Goal: Task Accomplishment & Management: Use online tool/utility

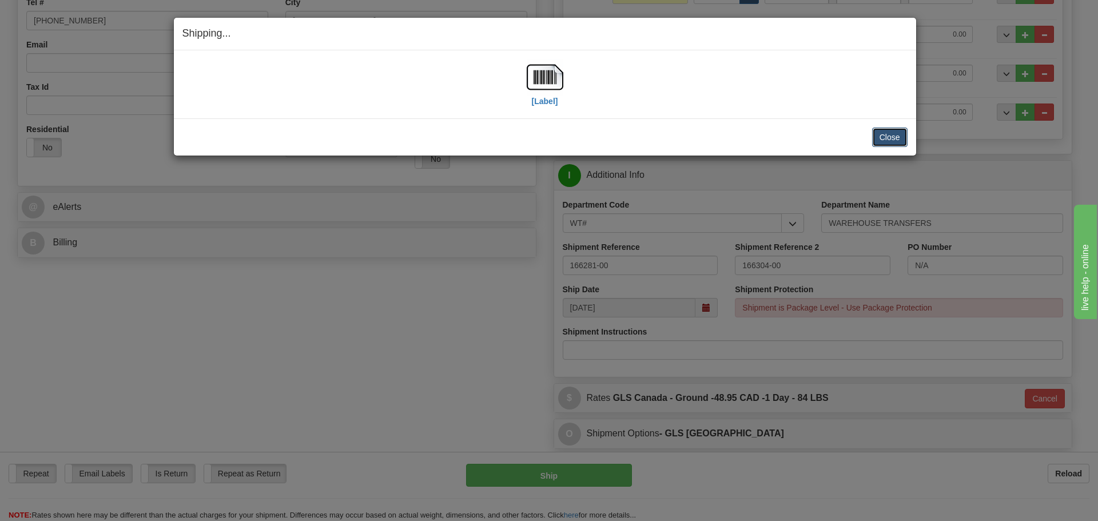
click at [892, 140] on button "Close" at bounding box center [889, 137] width 35 height 19
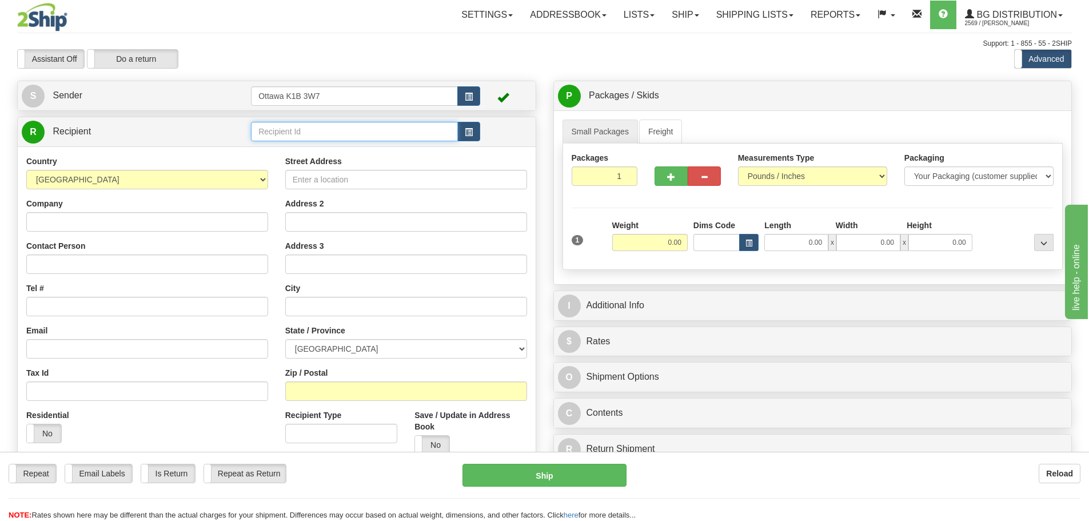
click at [366, 141] on input "text" at bounding box center [354, 131] width 207 height 19
type input "910839"
click at [358, 79] on div "Toggle navigation Settings Shipping Preferences Fields Preferences New" at bounding box center [544, 325] width 1089 height 650
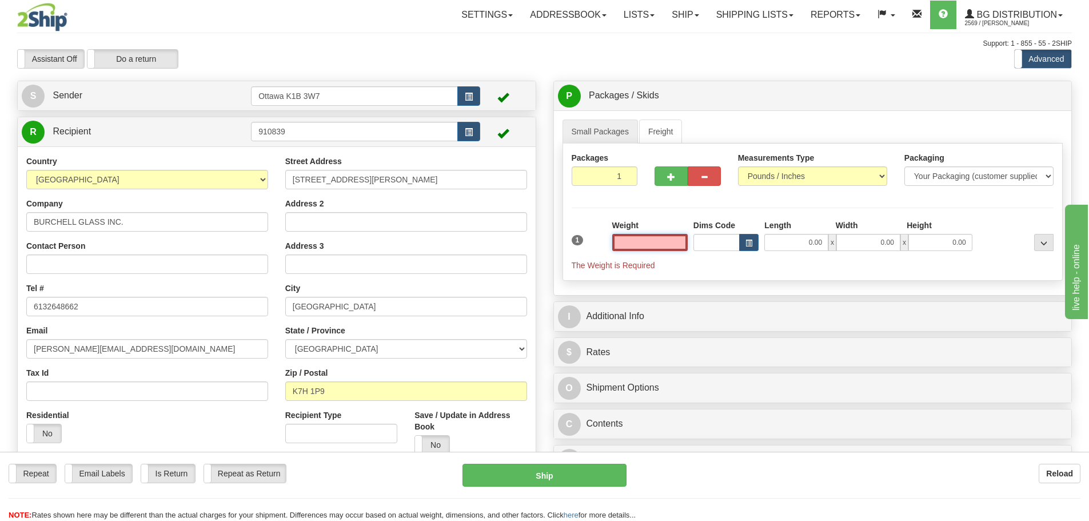
click at [615, 237] on input "text" at bounding box center [649, 242] width 75 height 17
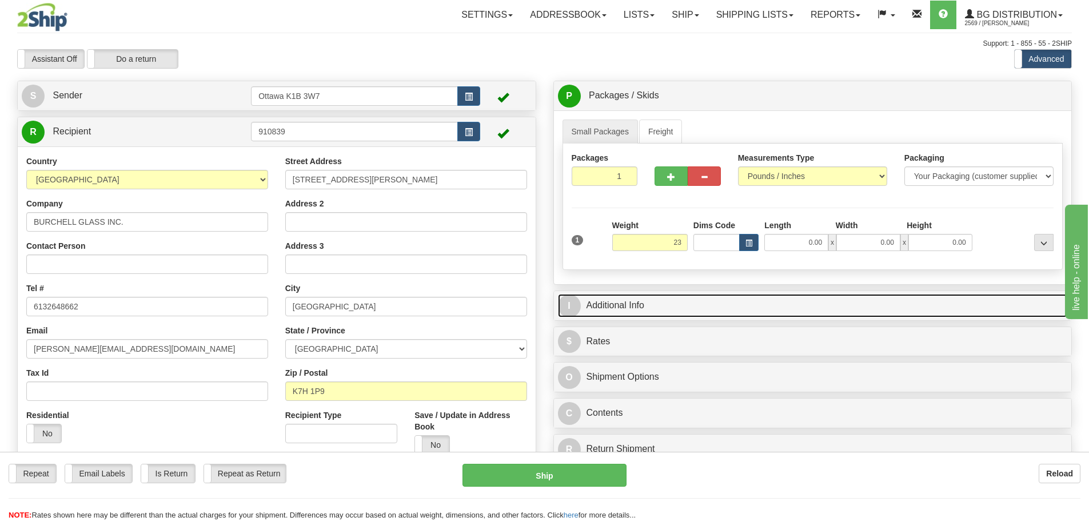
type input "23.00"
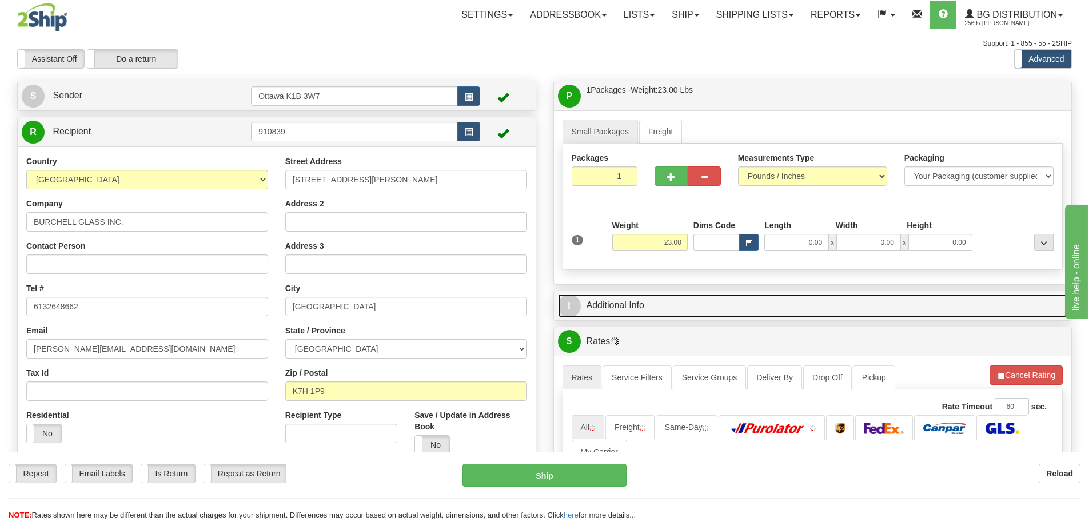
click at [708, 307] on link "I Additional Info" at bounding box center [813, 305] width 510 height 23
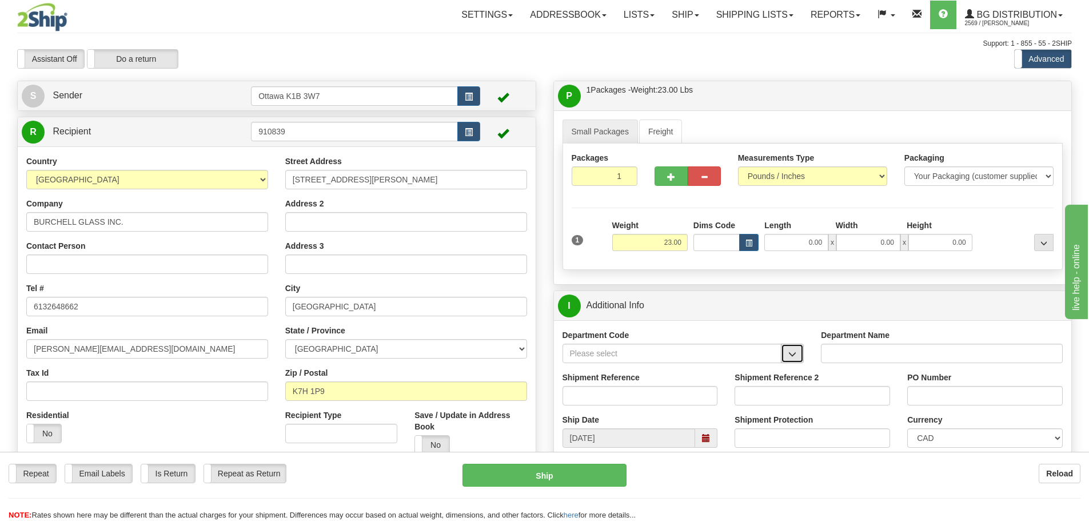
click at [790, 347] on button "button" at bounding box center [792, 353] width 23 height 19
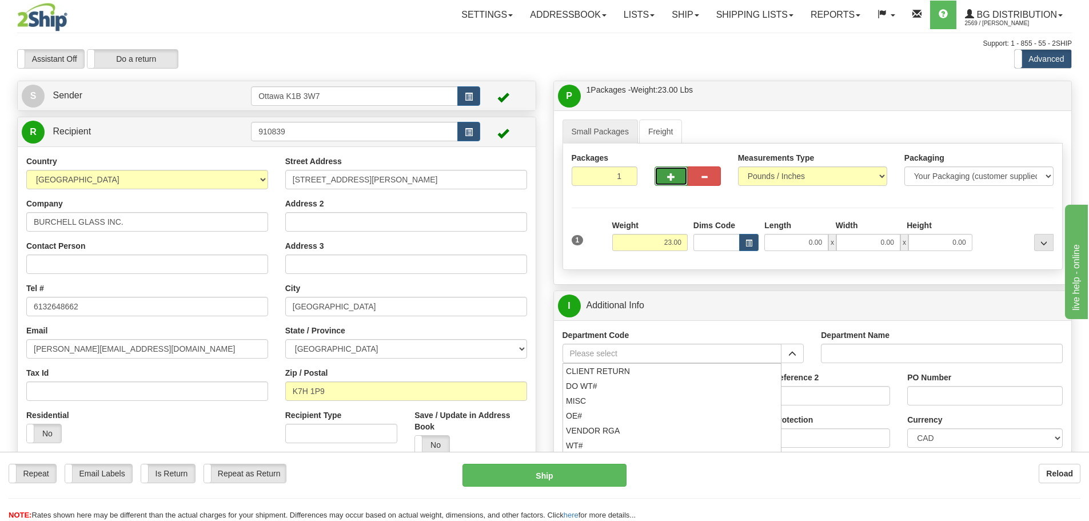
click at [683, 182] on button "button" at bounding box center [671, 175] width 33 height 19
type input "2"
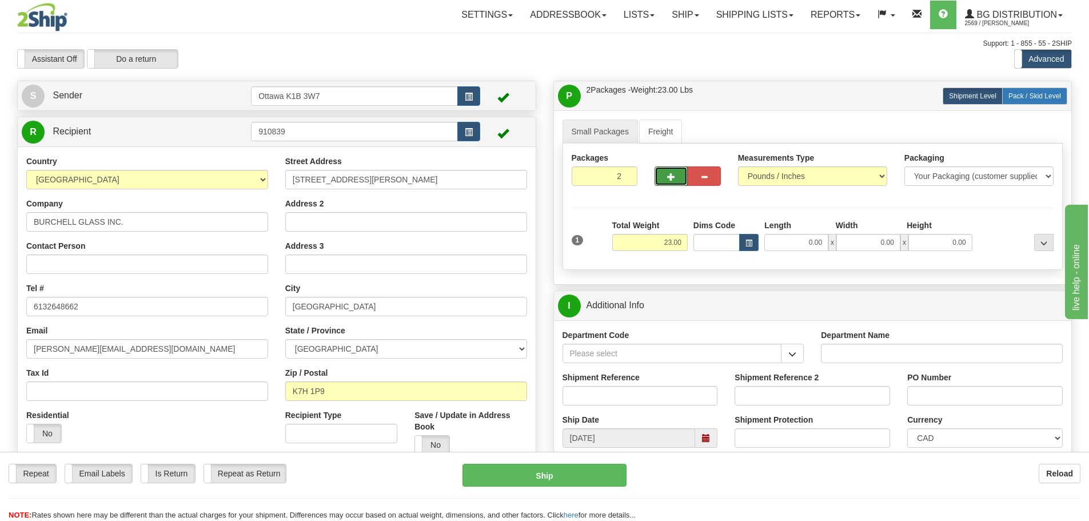
click at [1035, 95] on span "Pack / Skid Level" at bounding box center [1035, 96] width 53 height 8
radio input "true"
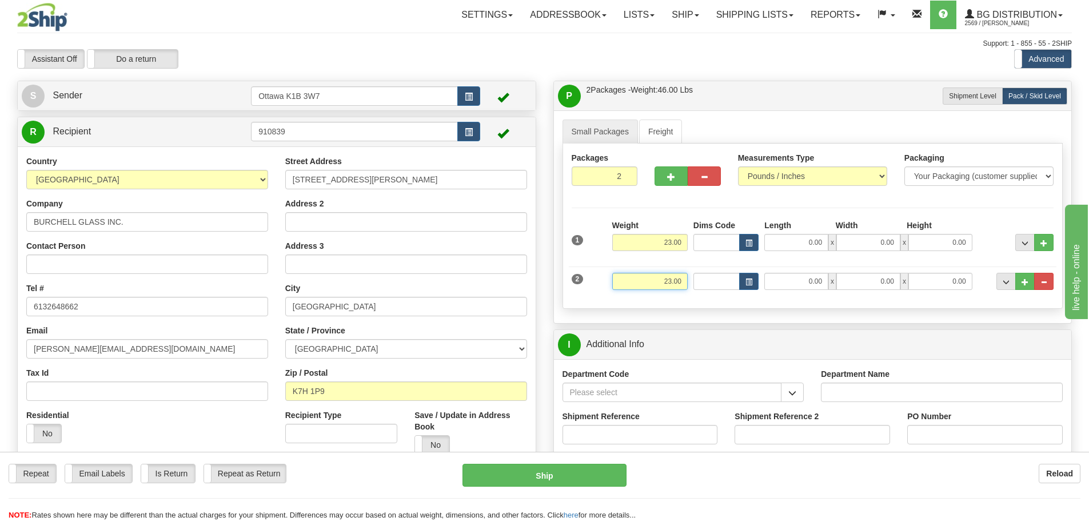
drag, startPoint x: 655, startPoint y: 280, endPoint x: 783, endPoint y: 306, distance: 130.1
click at [774, 302] on div "Packages 2 2 Measurements Type" at bounding box center [813, 226] width 501 height 165
type input "0.00"
click at [745, 310] on div "Small Packages Freight Packages 2 2 Measurements Type" at bounding box center [813, 216] width 518 height 213
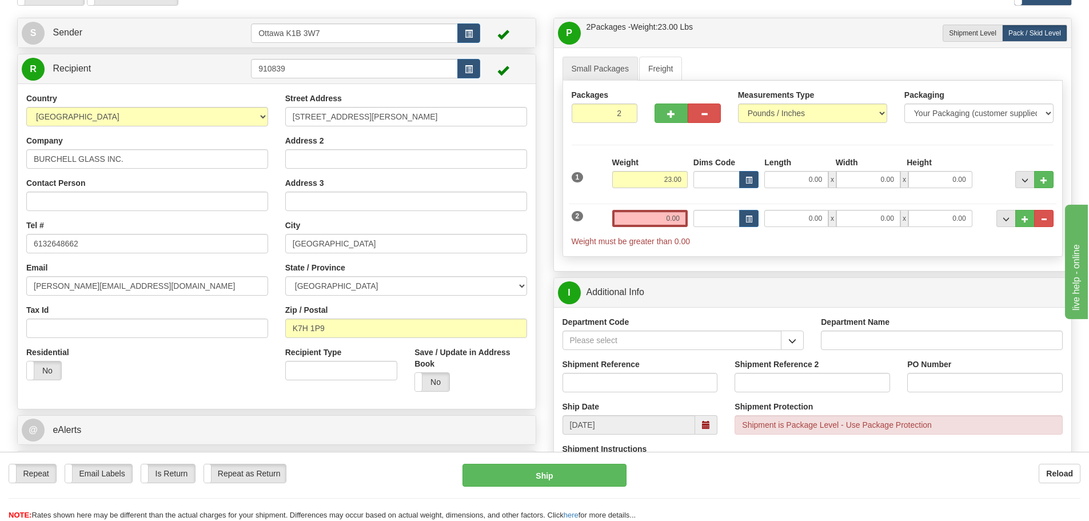
scroll to position [114, 0]
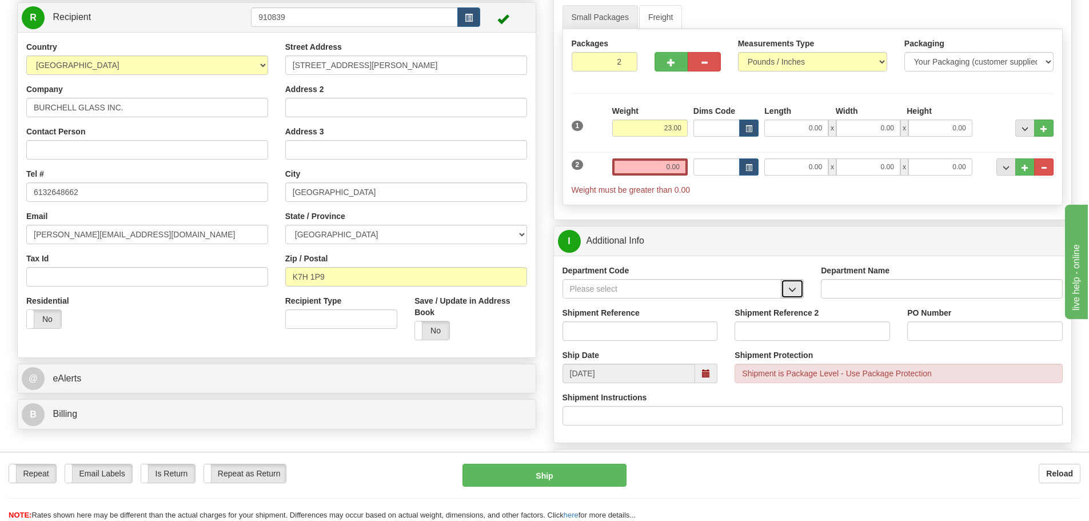
click at [788, 293] on span "button" at bounding box center [792, 289] width 8 height 7
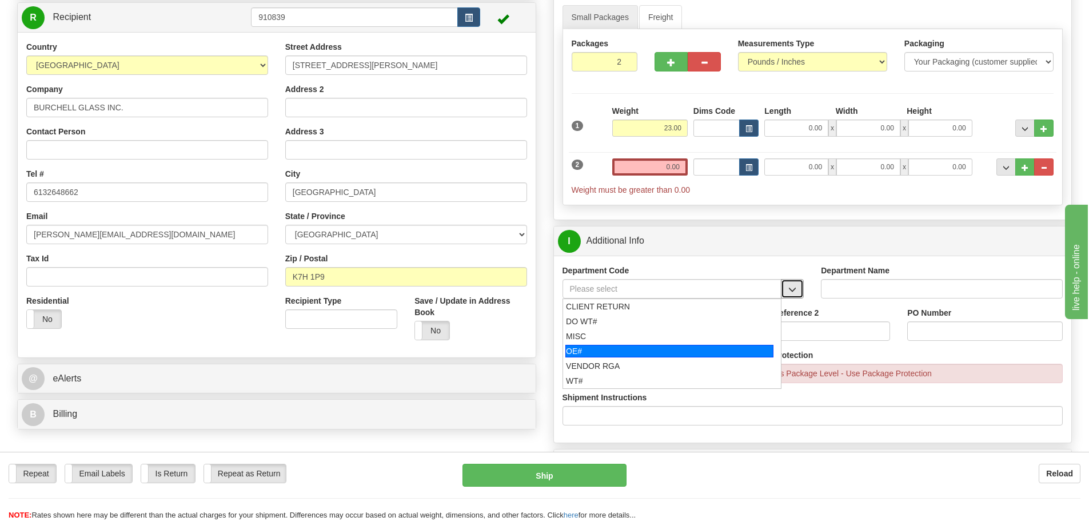
click at [657, 345] on div "OE#" at bounding box center [669, 351] width 208 height 13
type input "OE#"
type input "ORDERS"
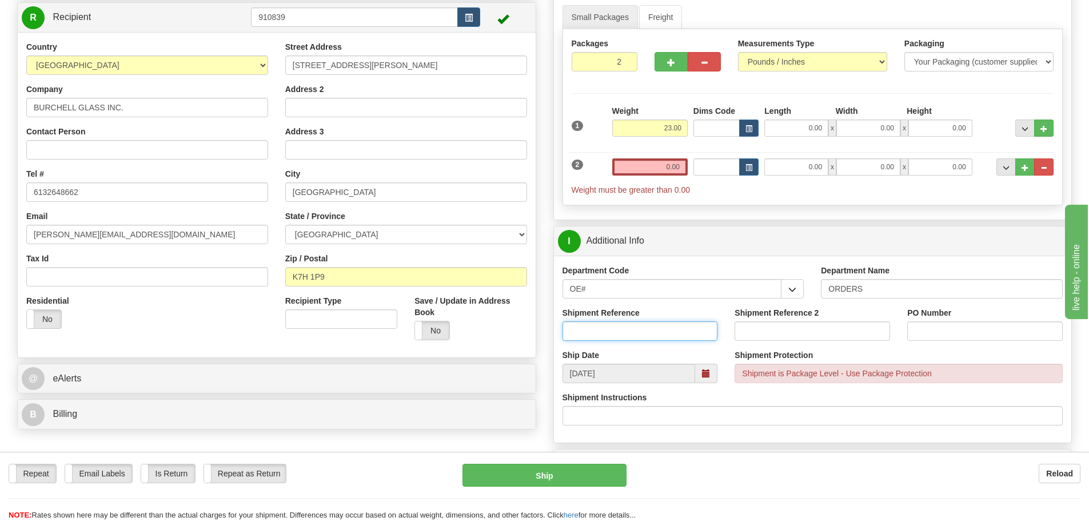
click at [644, 330] on input "Shipment Reference" at bounding box center [641, 330] width 156 height 19
type input "10203712-00"
click at [946, 341] on div "PO Number" at bounding box center [985, 328] width 173 height 42
click at [946, 338] on input "PO Number" at bounding box center [985, 330] width 156 height 19
type input "7512"
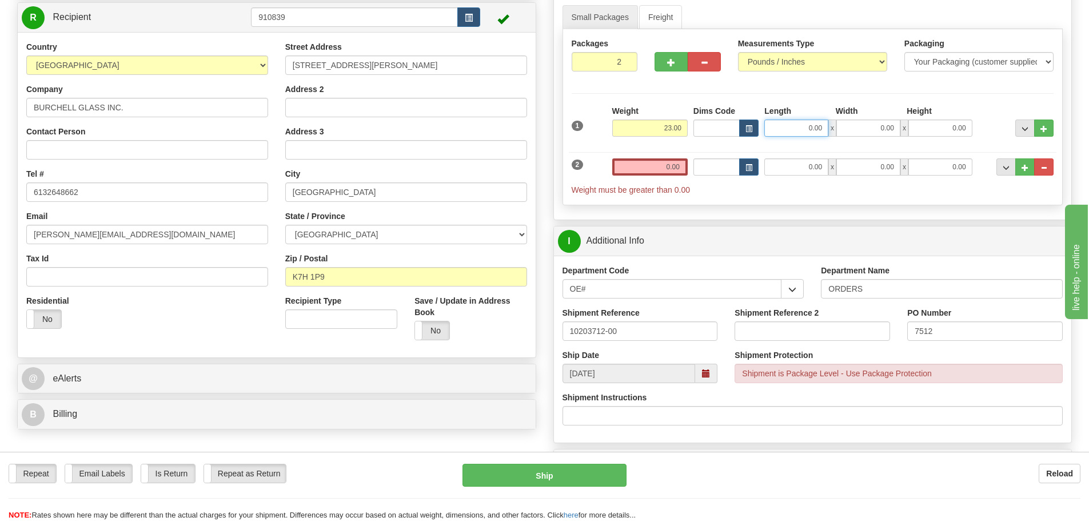
click at [788, 130] on input "0.00" at bounding box center [796, 127] width 64 height 17
type input "92.50"
click at [876, 126] on input "0.00" at bounding box center [868, 127] width 64 height 17
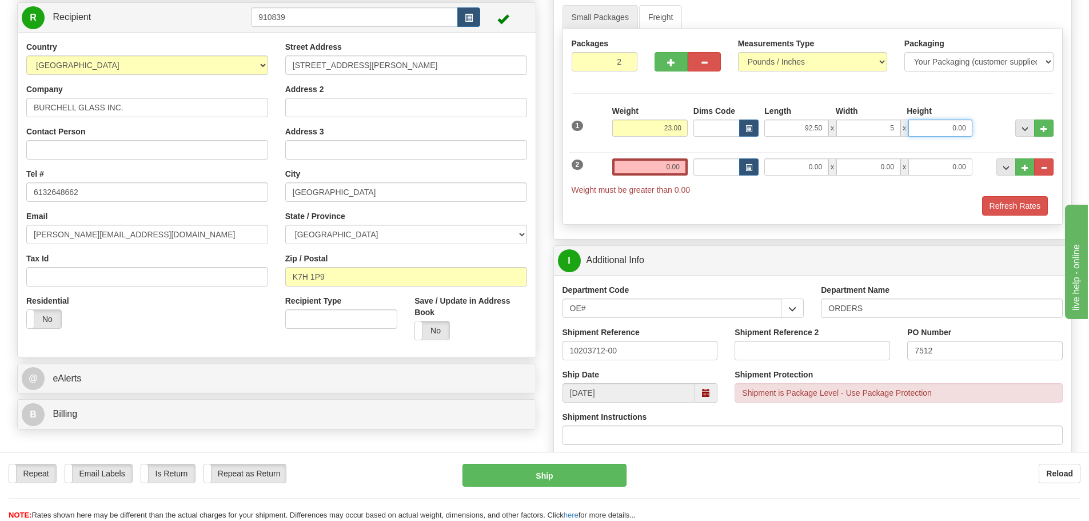
type input "5.00"
type input "4.00"
click at [671, 171] on input "0.00" at bounding box center [649, 166] width 75 height 17
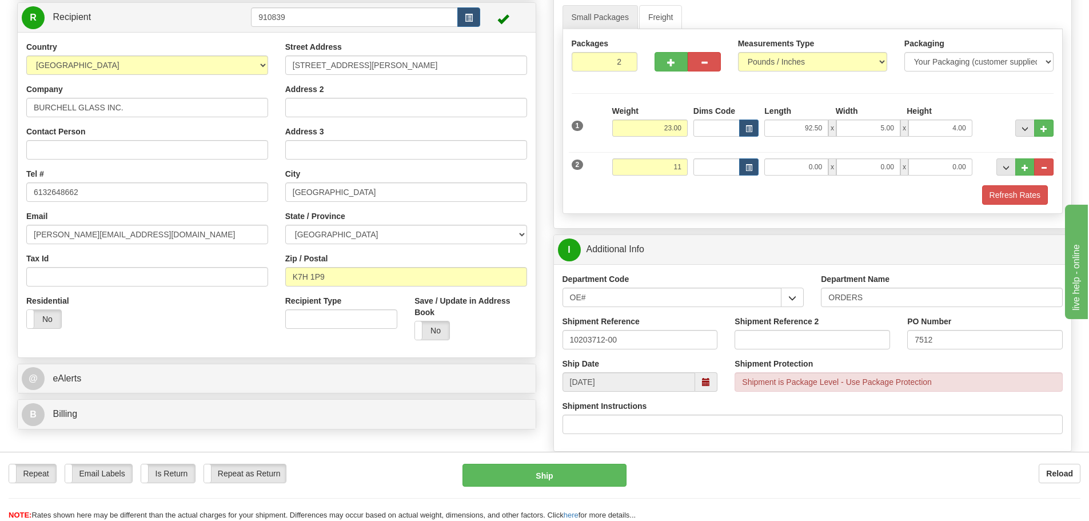
click at [739, 201] on div "Refresh Rates" at bounding box center [813, 194] width 488 height 19
type input "11.00"
click at [791, 169] on input "0.00" at bounding box center [796, 166] width 64 height 17
type input "16.00"
type input "12.00"
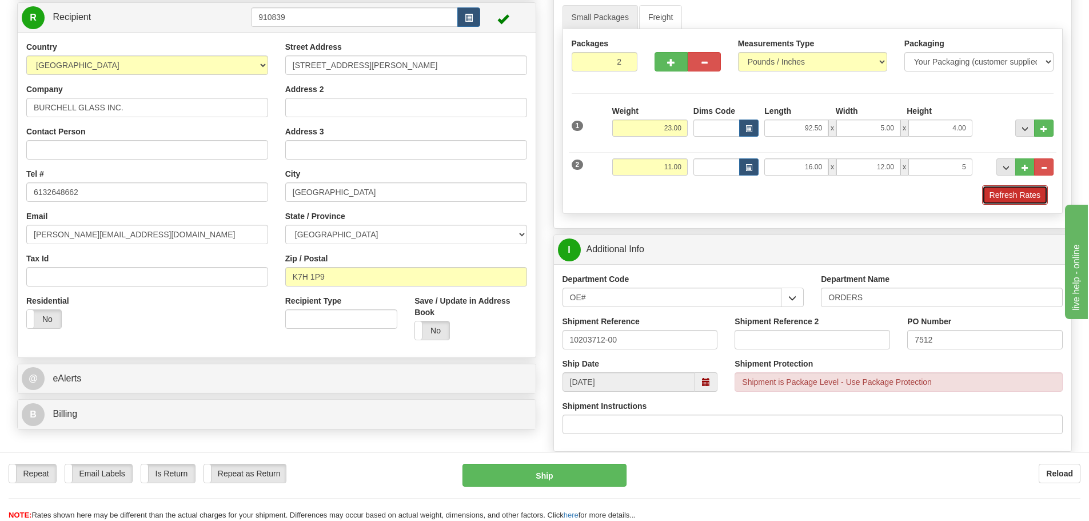
type input "5.00"
click at [1022, 196] on button "Refresh Rates" at bounding box center [1015, 194] width 66 height 19
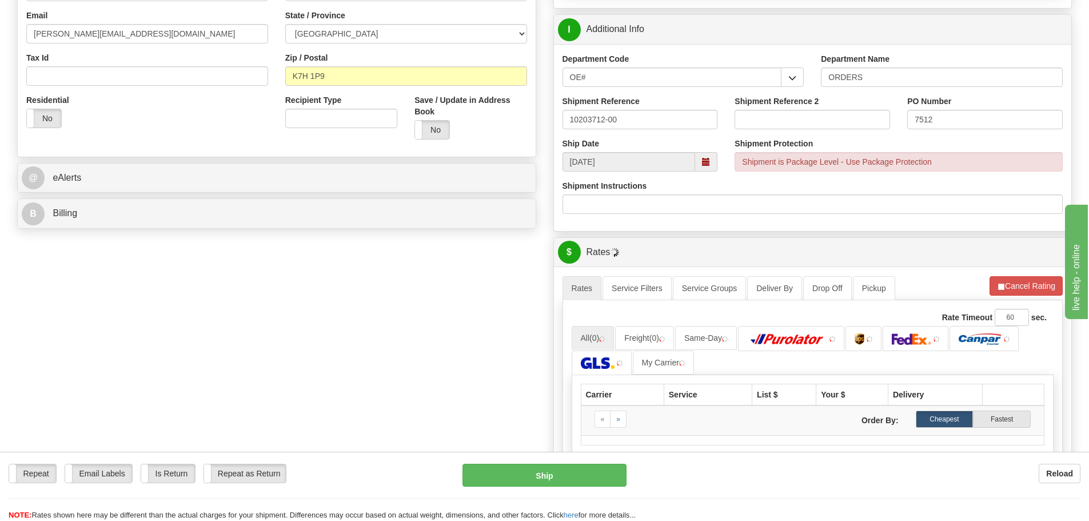
scroll to position [343, 0]
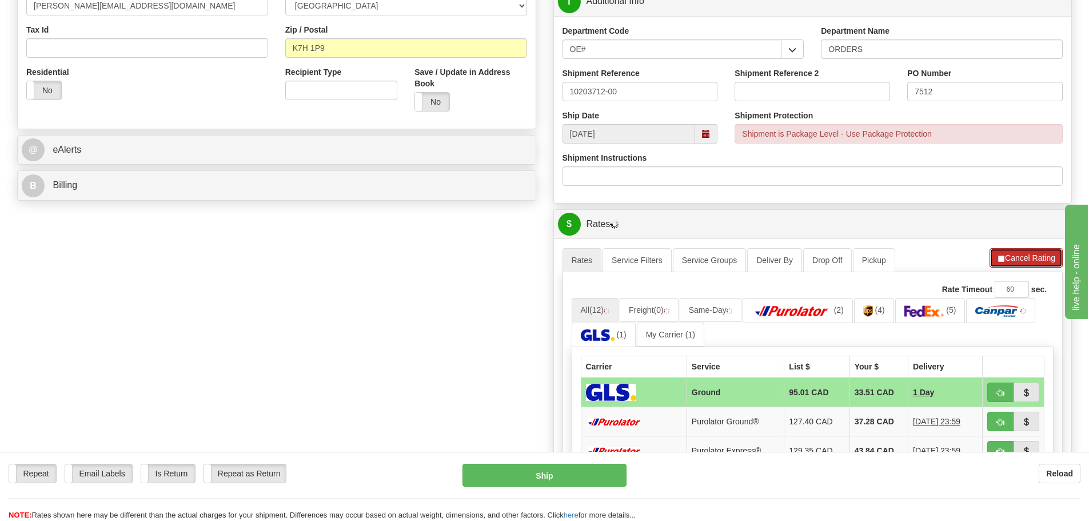
click at [1021, 257] on button "Cancel Rating" at bounding box center [1026, 257] width 73 height 19
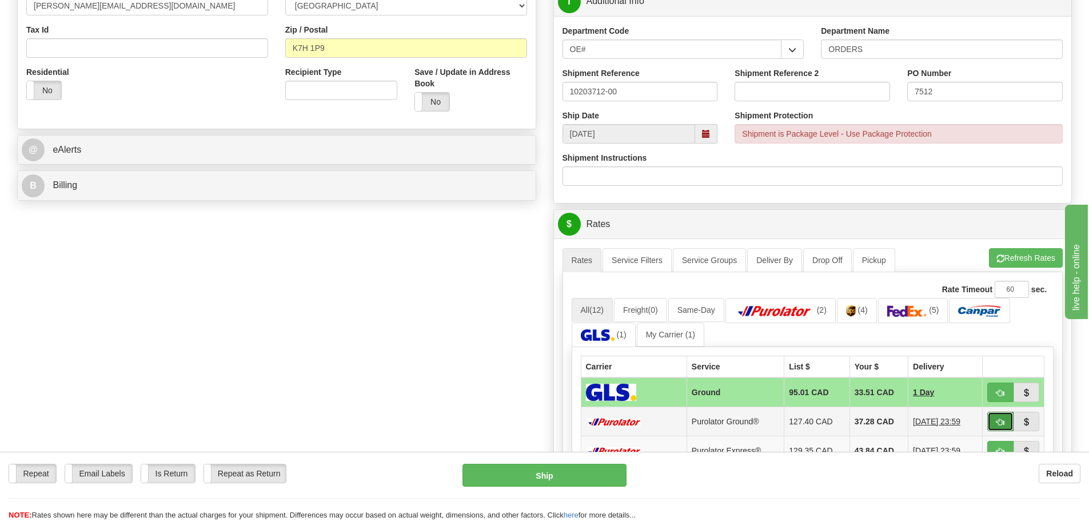
click at [988, 425] on button "button" at bounding box center [1000, 421] width 26 height 19
type input "260"
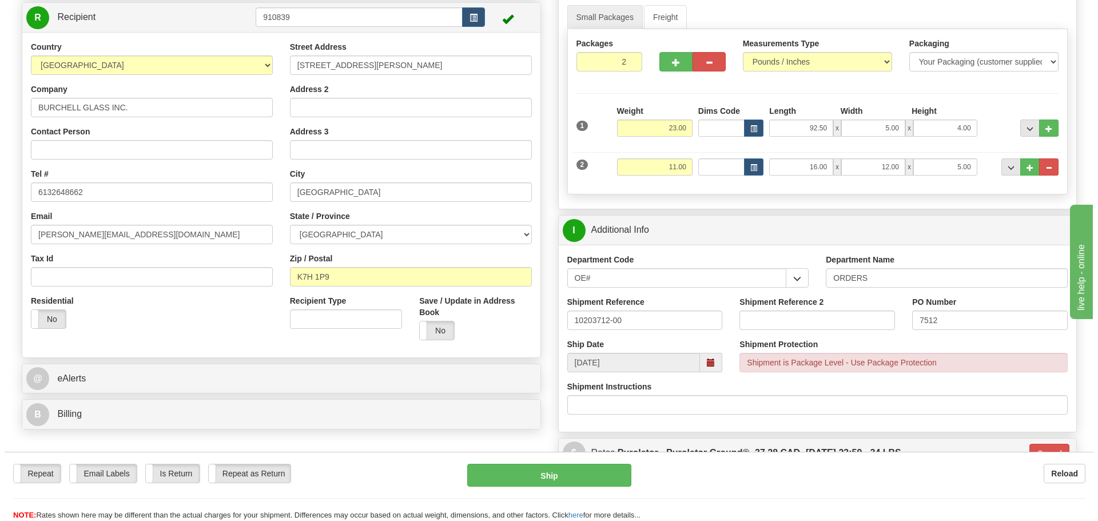
scroll to position [172, 0]
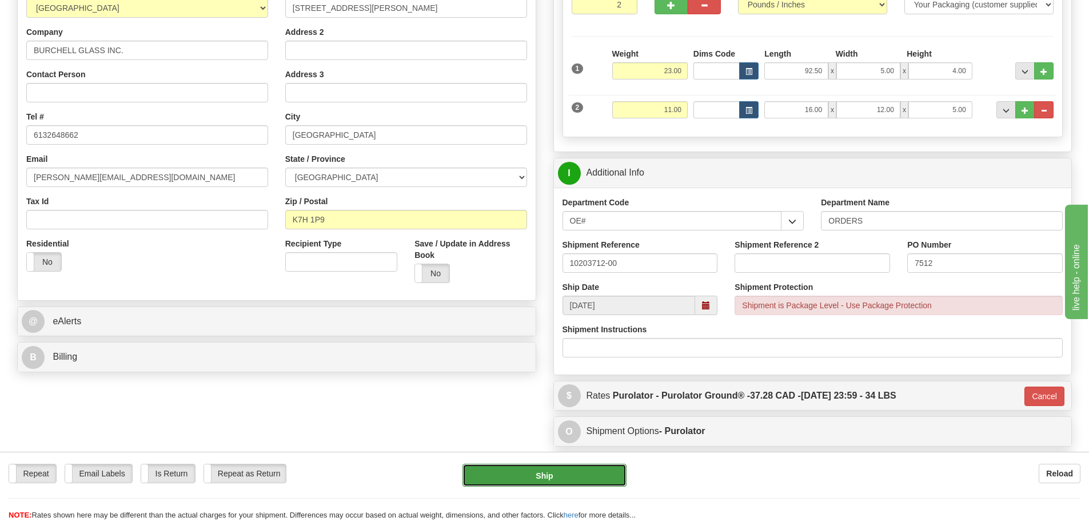
click at [566, 479] on button "Ship" at bounding box center [545, 475] width 164 height 23
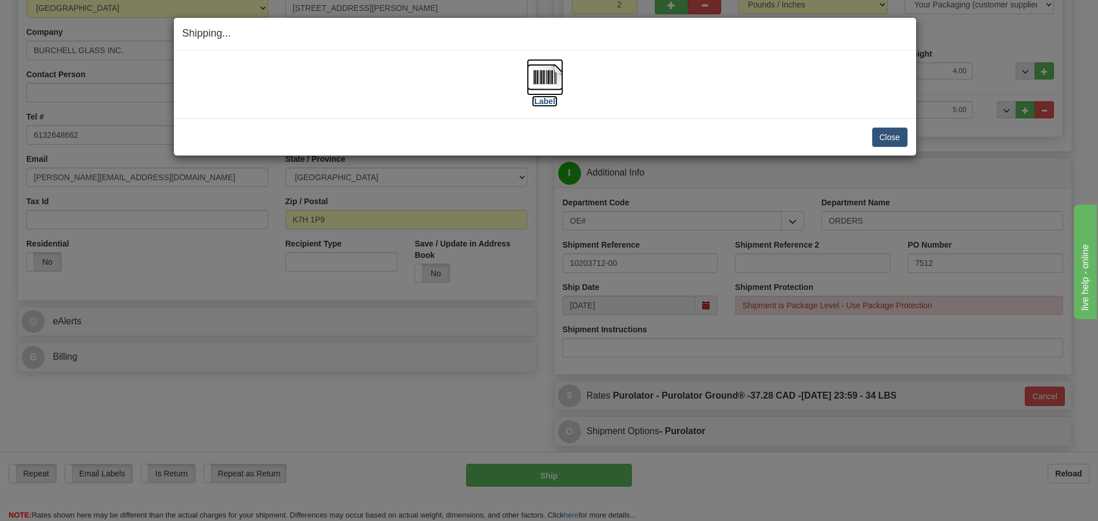
click at [552, 102] on label "[Label]" at bounding box center [545, 100] width 26 height 11
drag, startPoint x: 899, startPoint y: 137, endPoint x: 675, endPoint y: 46, distance: 242.1
click at [899, 135] on button "Close" at bounding box center [889, 137] width 35 height 19
